Goal: Information Seeking & Learning: Learn about a topic

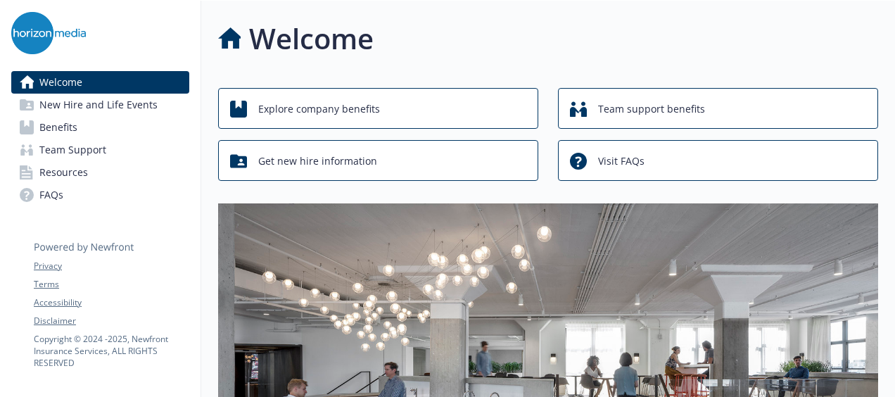
click at [159, 132] on link "Benefits" at bounding box center [100, 127] width 178 height 23
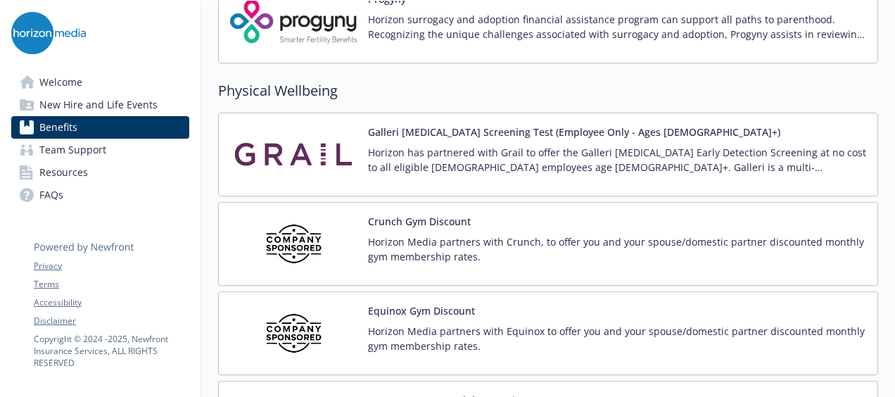
scroll to position [3098, 0]
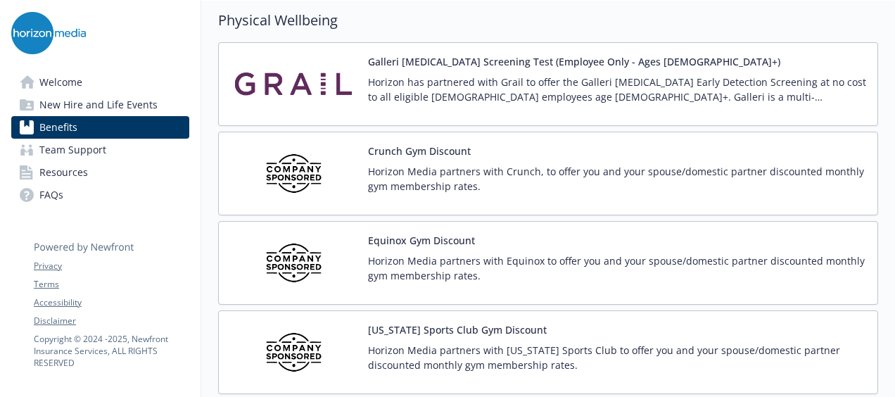
click at [420, 233] on button "Equinox Gym Discount" at bounding box center [421, 240] width 107 height 15
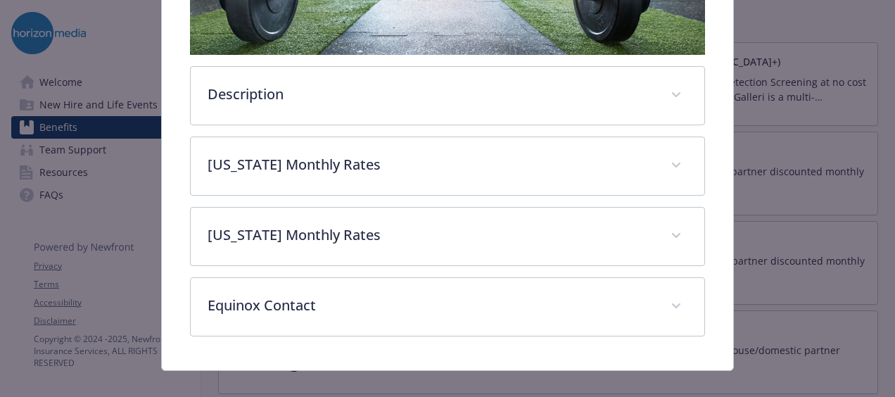
scroll to position [430, 0]
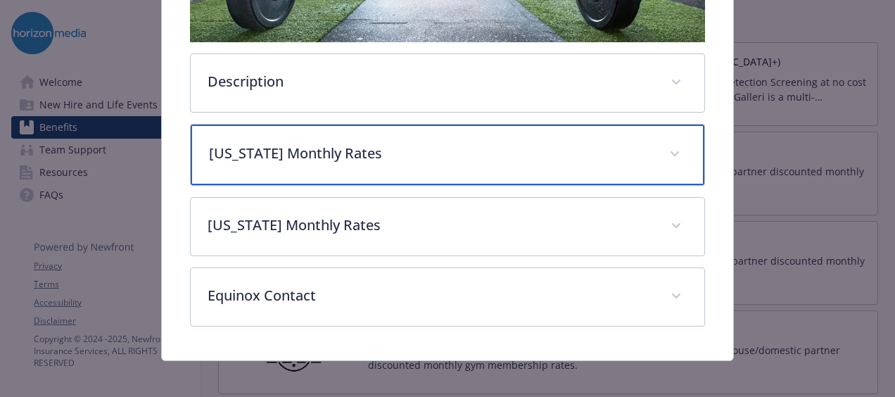
click at [428, 143] on p "[US_STATE] Monthly Rates" at bounding box center [431, 153] width 444 height 21
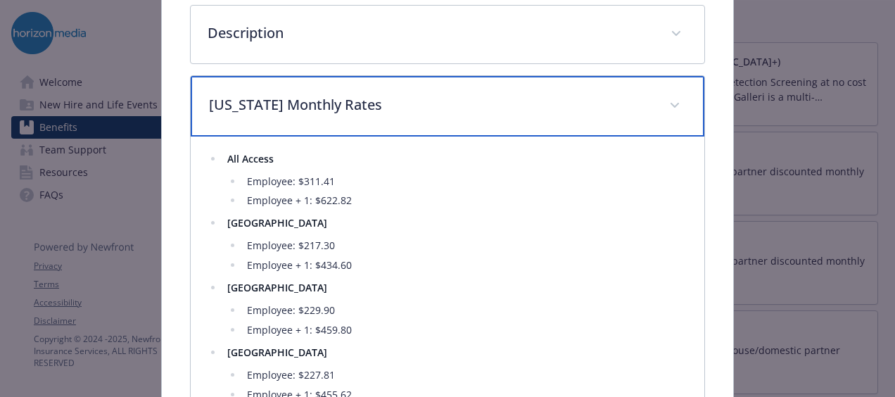
scroll to position [501, 0]
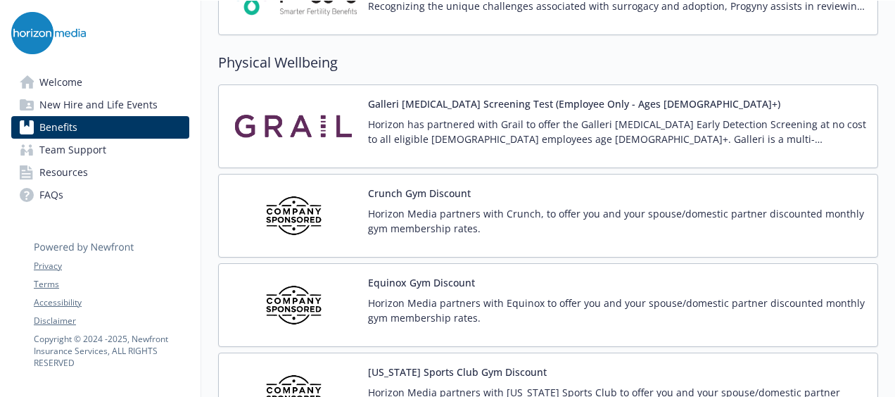
scroll to position [3098, 0]
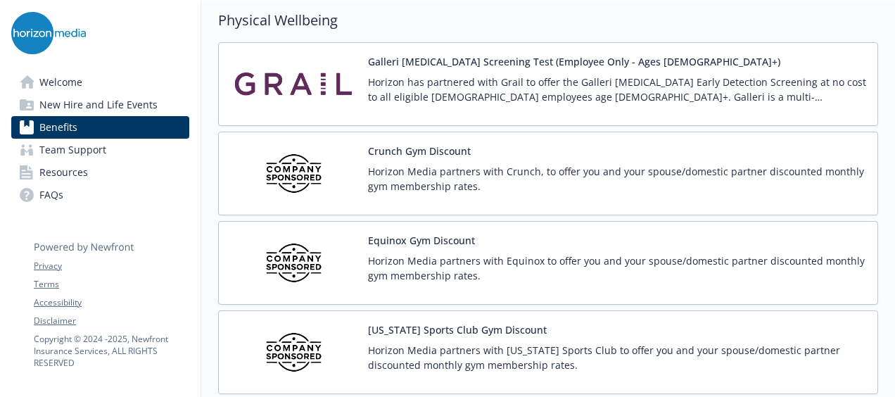
click at [452, 322] on button "[US_STATE] Sports Club Gym Discount" at bounding box center [457, 329] width 179 height 15
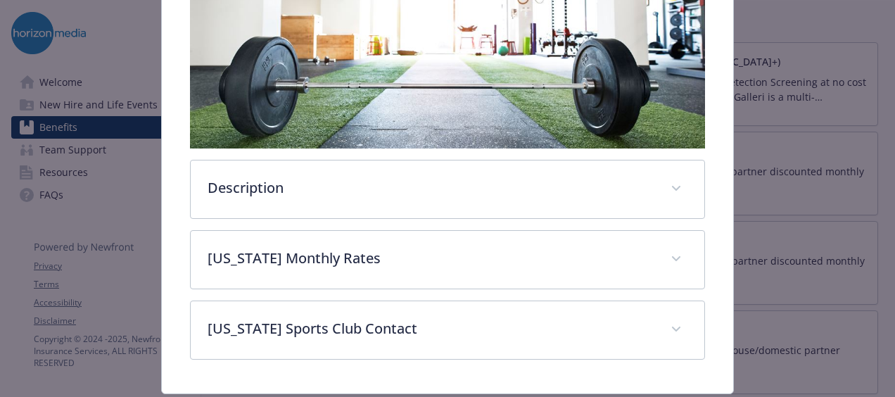
scroll to position [360, 0]
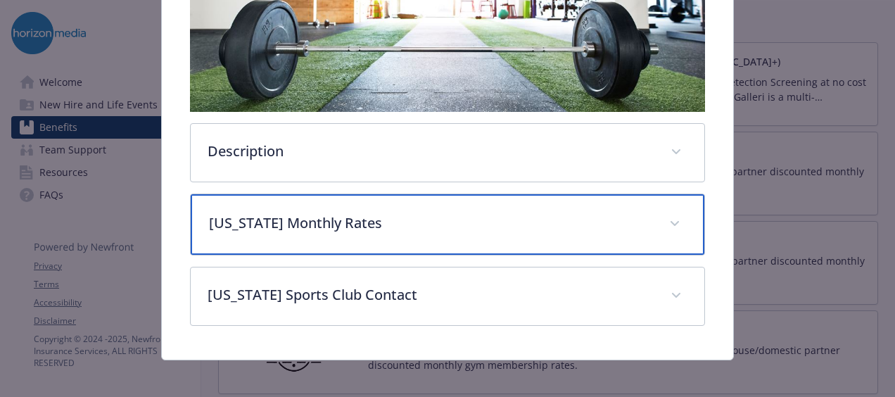
click at [436, 222] on p "[US_STATE] Monthly Rates" at bounding box center [431, 223] width 444 height 21
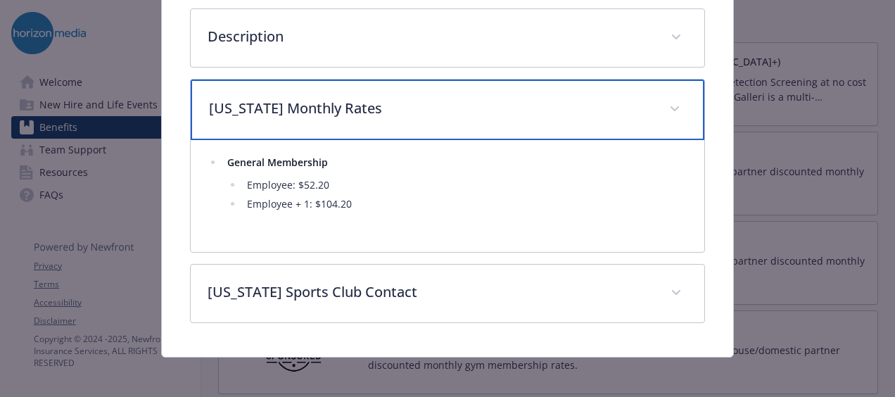
scroll to position [476, 0]
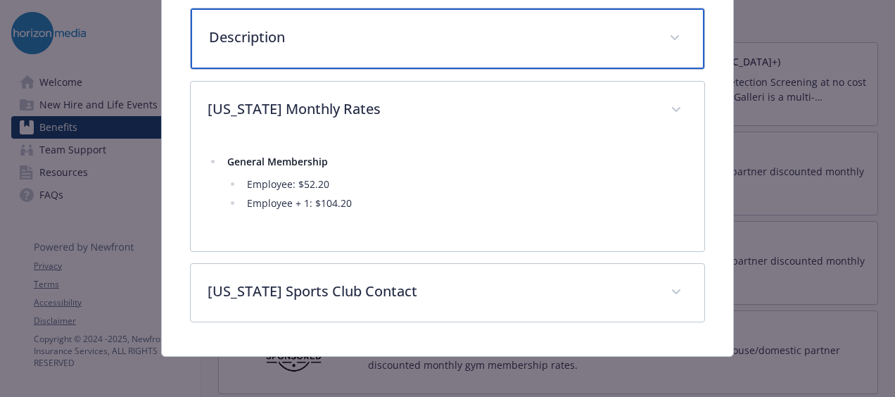
click at [460, 39] on p "Description" at bounding box center [431, 37] width 444 height 21
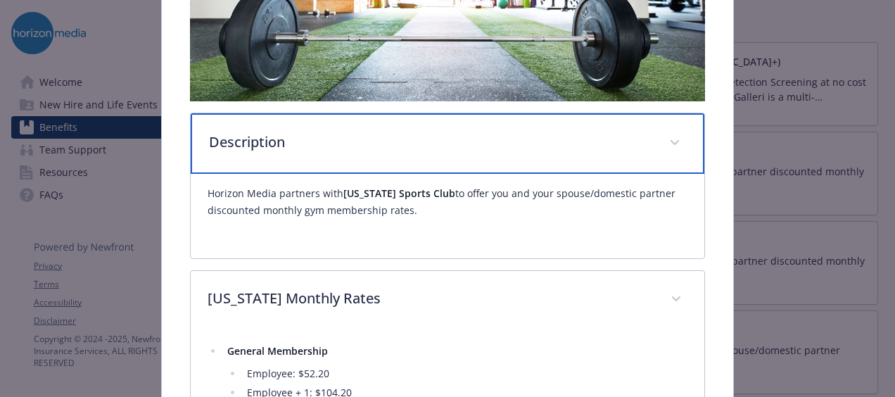
scroll to position [349, 0]
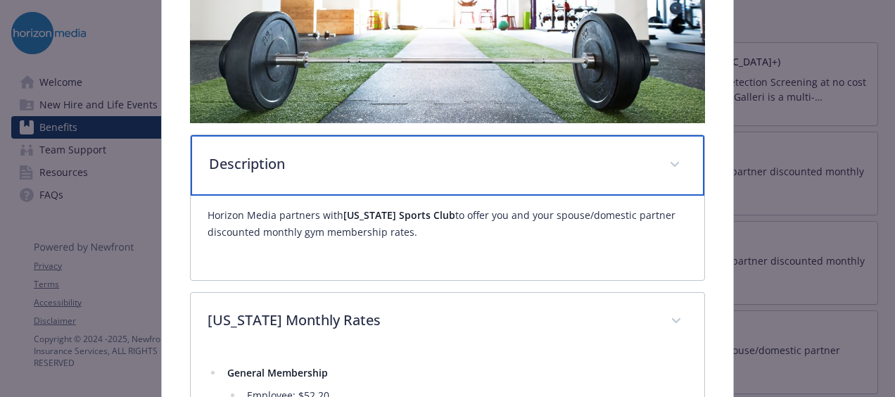
click at [664, 156] on span "details for plan Physical Wellbeing - New York Sports Club Gym Discount - Gym /…" at bounding box center [675, 164] width 23 height 23
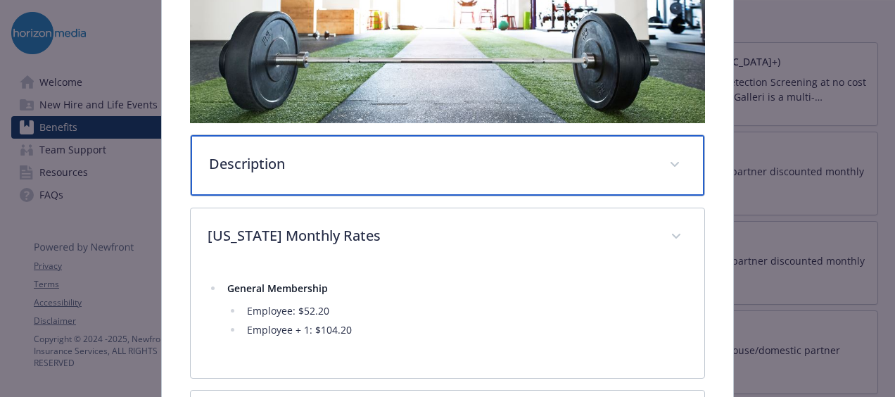
click at [664, 156] on span "details for plan Physical Wellbeing - New York Sports Club Gym Discount - Gym /…" at bounding box center [675, 164] width 23 height 23
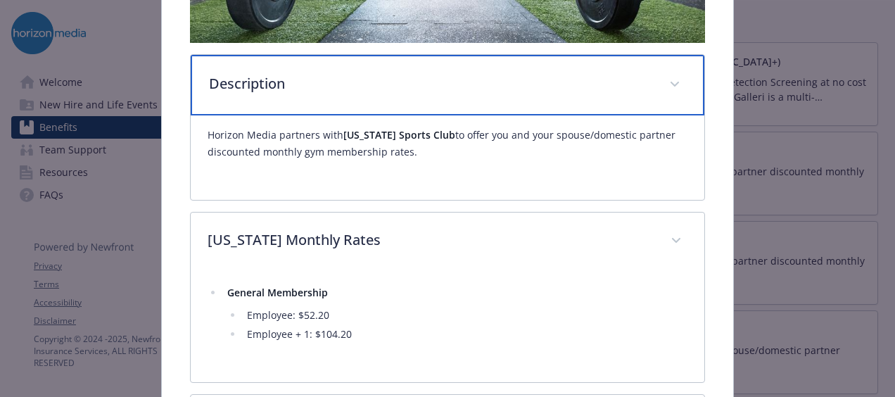
scroll to position [490, 0]
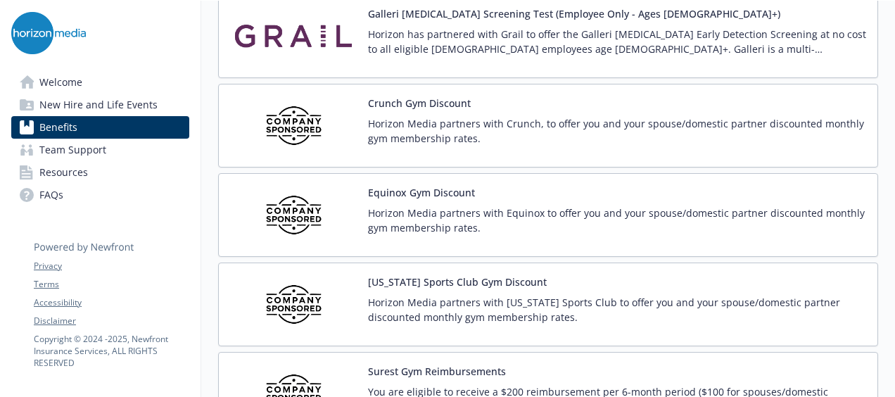
scroll to position [3168, 0]
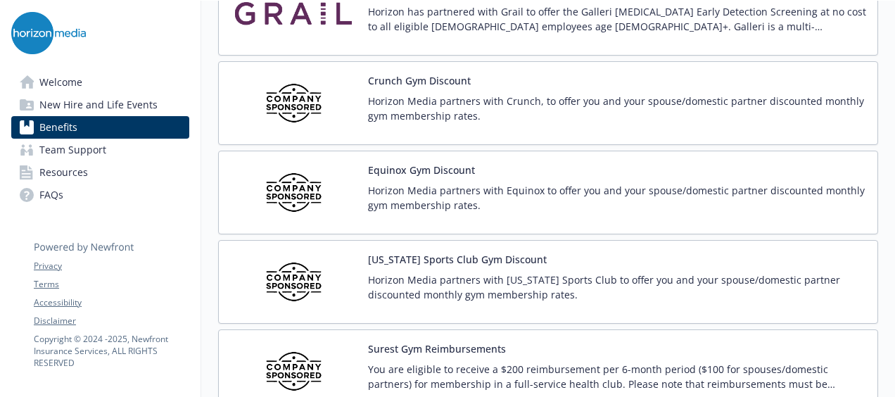
click at [603, 272] on p "Horizon Media partners with [US_STATE] Sports Club to offer you and your spouse…" at bounding box center [617, 287] width 498 height 30
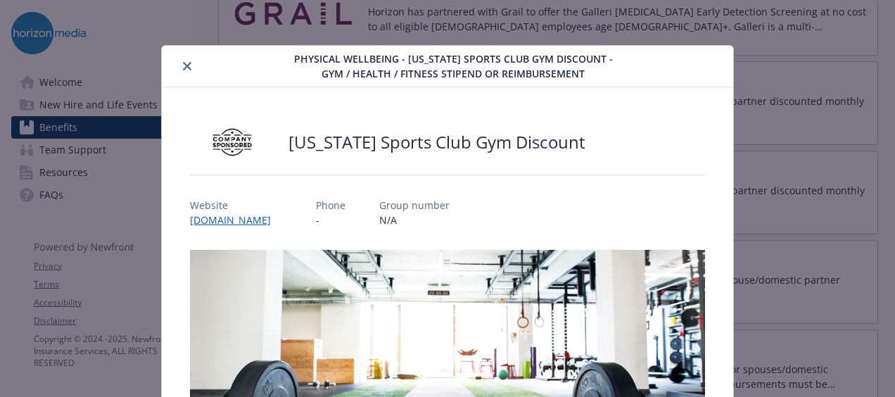
scroll to position [42, 0]
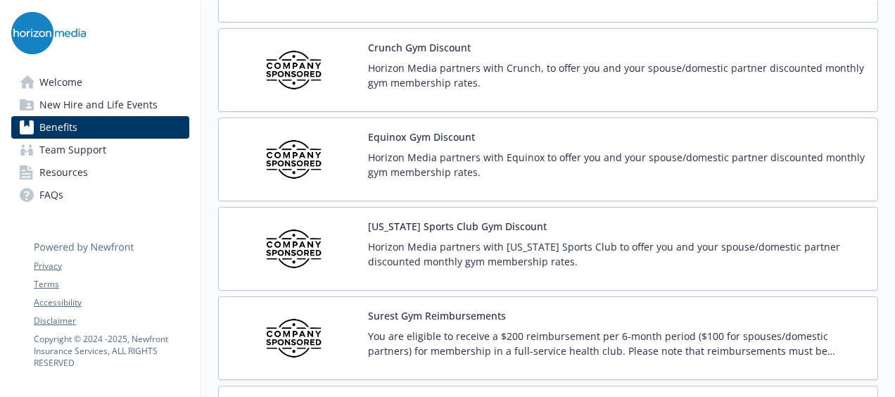
scroll to position [3168, 0]
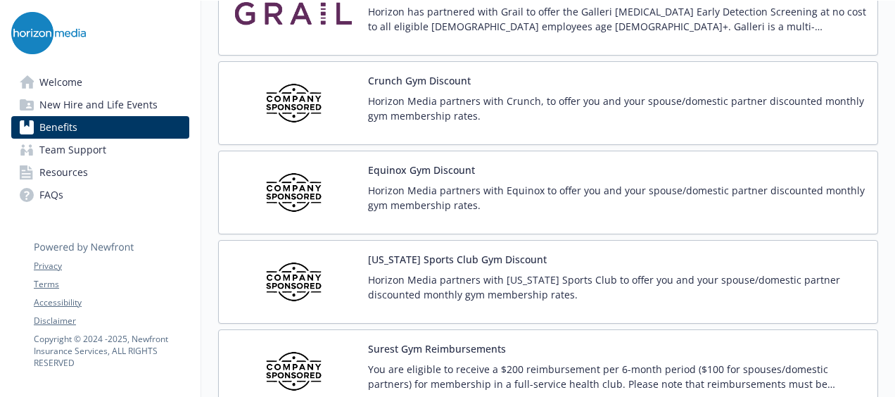
click at [514, 100] on p "Horizon Media partners with Crunch, to offer you and your spouse/domestic partn…" at bounding box center [617, 109] width 498 height 30
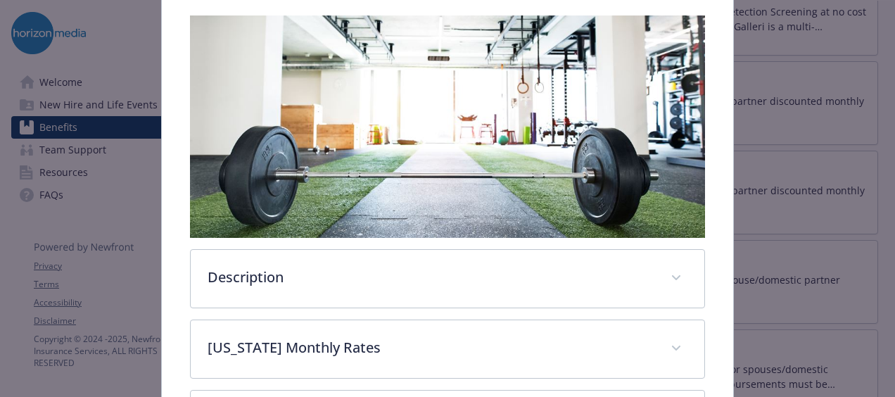
scroll to position [253, 0]
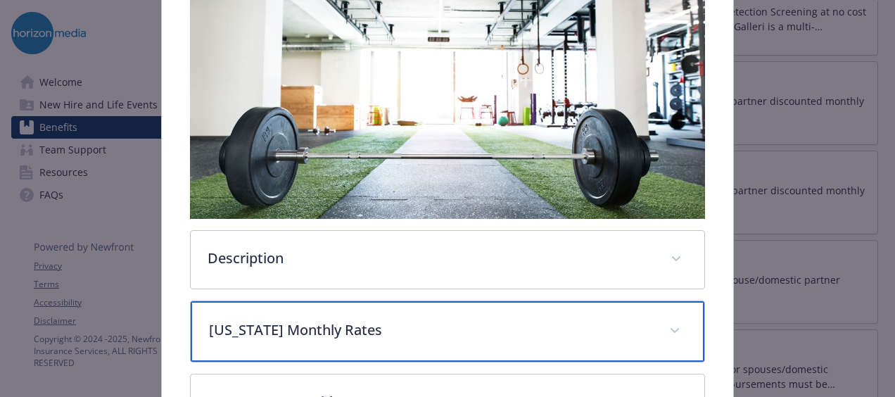
click at [514, 339] on div "[US_STATE] Monthly Rates" at bounding box center [448, 331] width 514 height 61
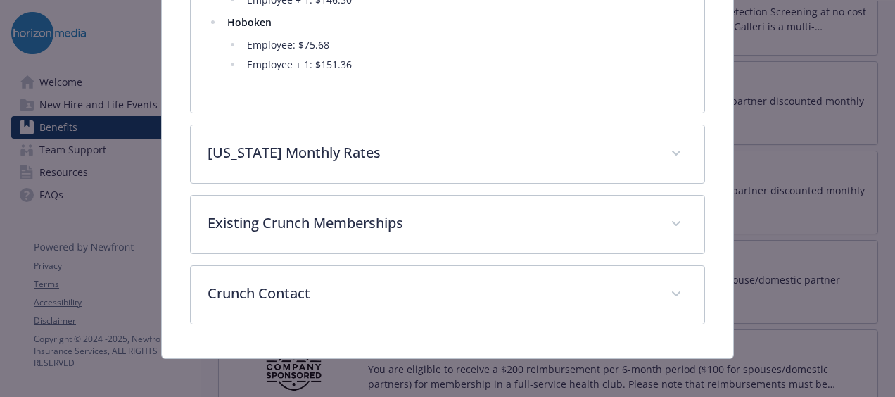
scroll to position [745, 0]
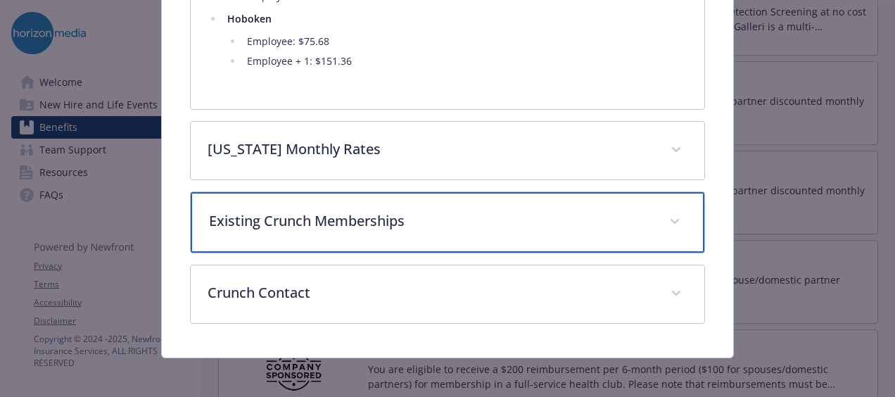
click at [584, 231] on div "Existing Crunch Memberships" at bounding box center [448, 222] width 514 height 61
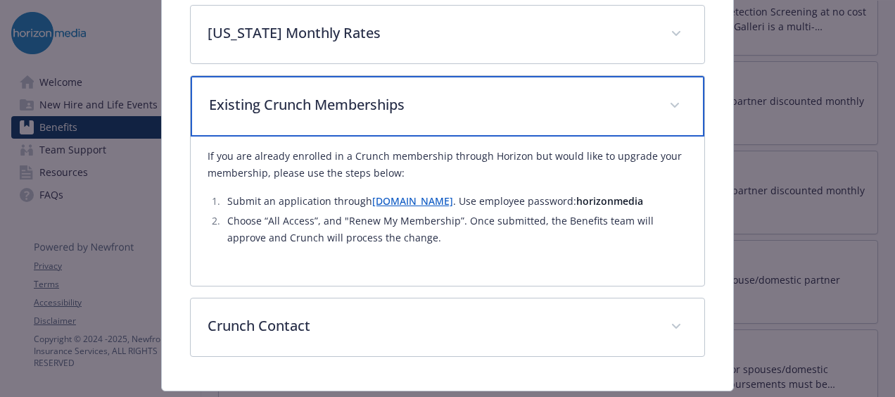
scroll to position [883, 0]
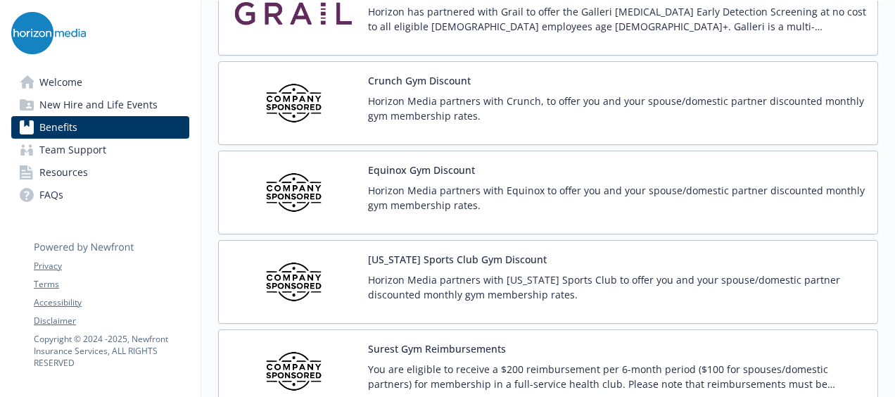
click at [517, 272] on p "Horizon Media partners with [US_STATE] Sports Club to offer you and your spouse…" at bounding box center [617, 287] width 498 height 30
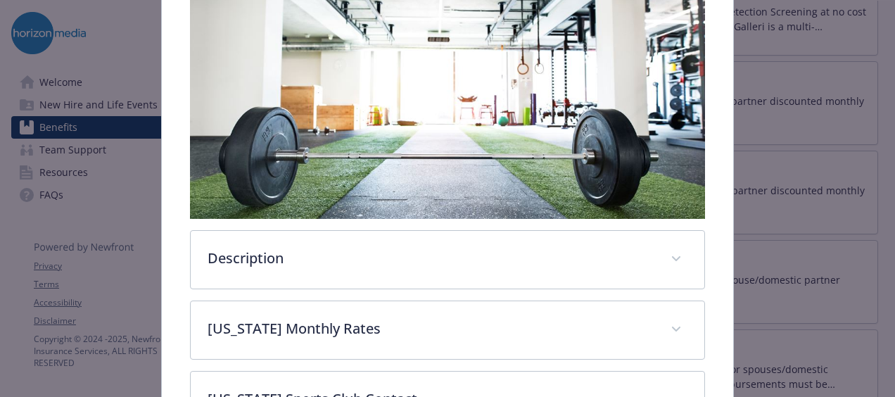
scroll to position [360, 0]
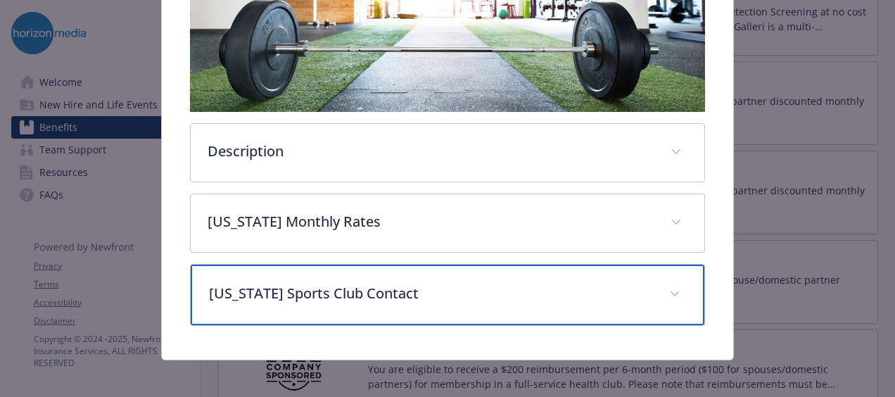
click at [504, 286] on p "[US_STATE] Sports Club Contact" at bounding box center [431, 293] width 444 height 21
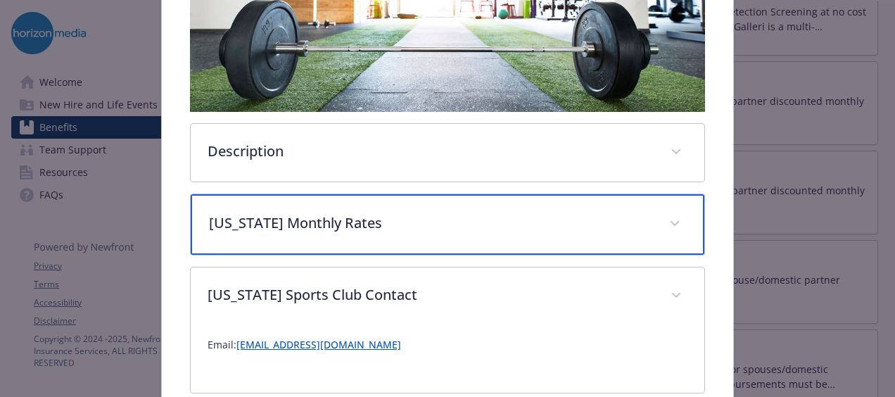
click at [534, 229] on div "[US_STATE] Monthly Rates" at bounding box center [448, 224] width 514 height 61
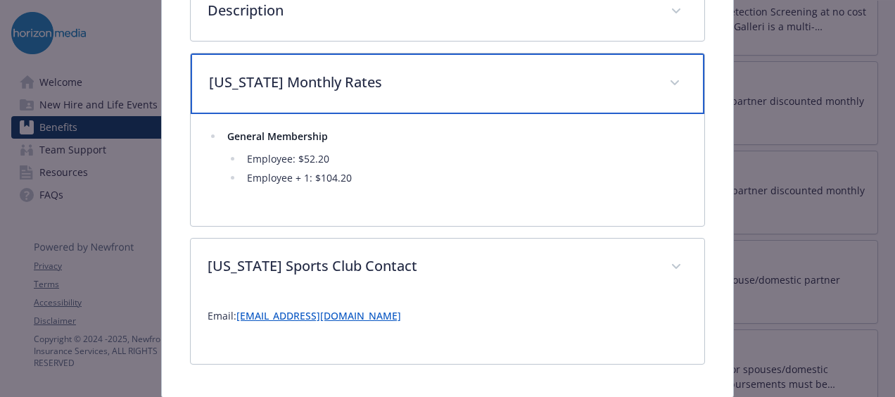
scroll to position [543, 0]
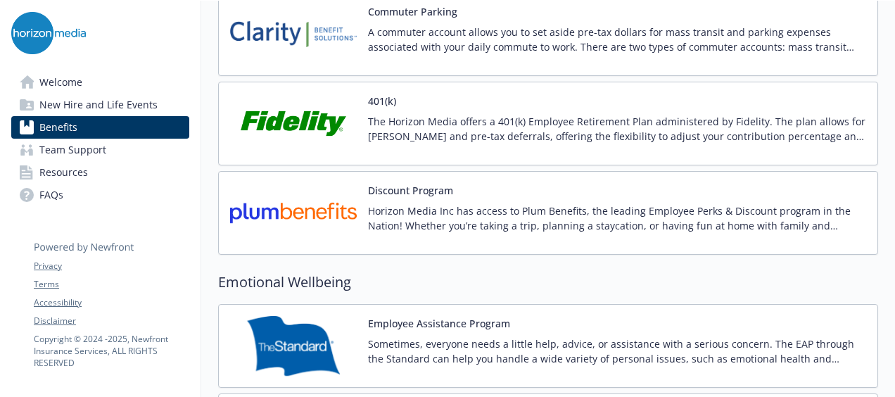
scroll to position [2323, 0]
